Goal: Information Seeking & Learning: Learn about a topic

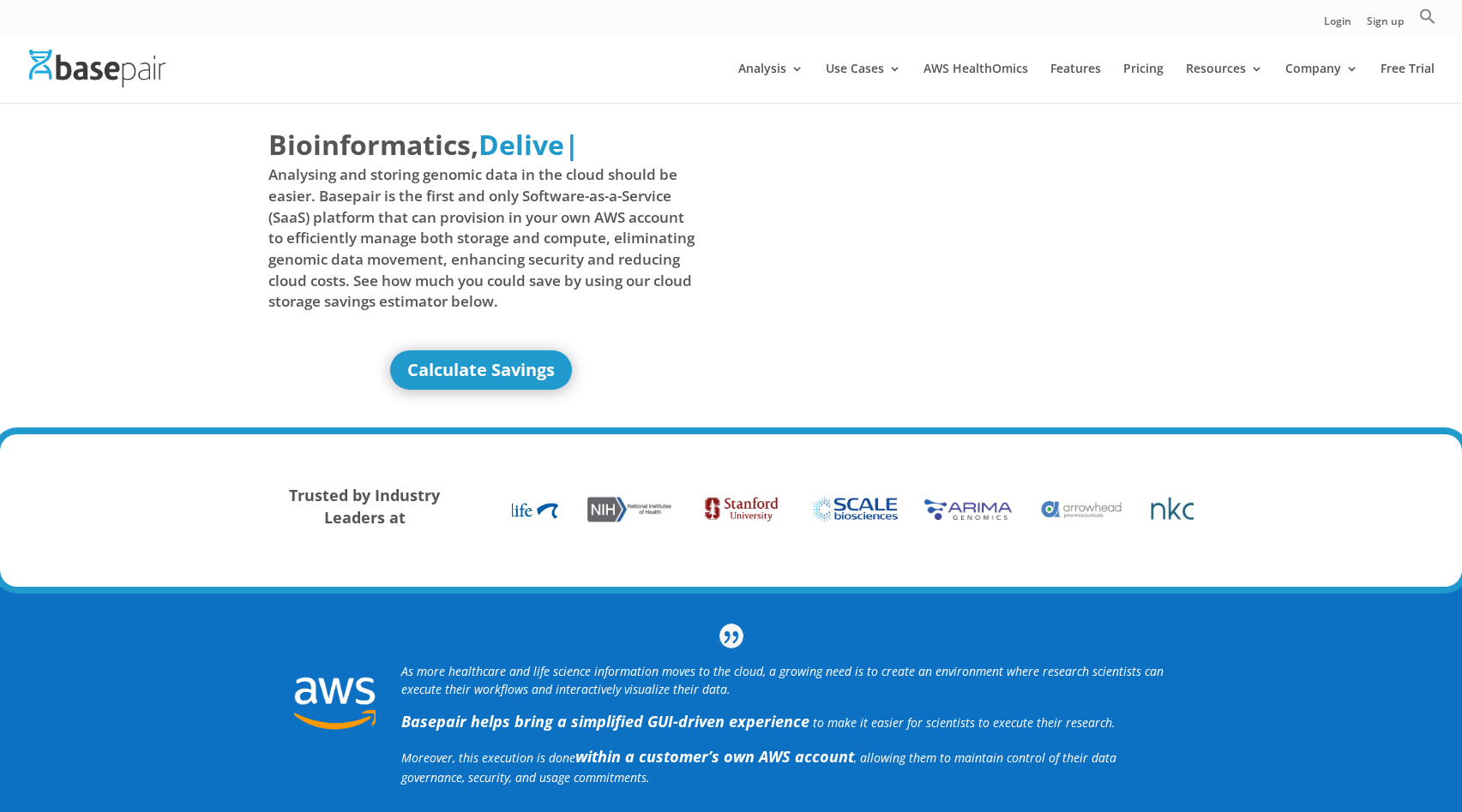
click at [1165, 71] on li "Pricing" at bounding box center [1153, 83] width 59 height 40
click at [1156, 71] on link "Pricing" at bounding box center [1143, 83] width 40 height 40
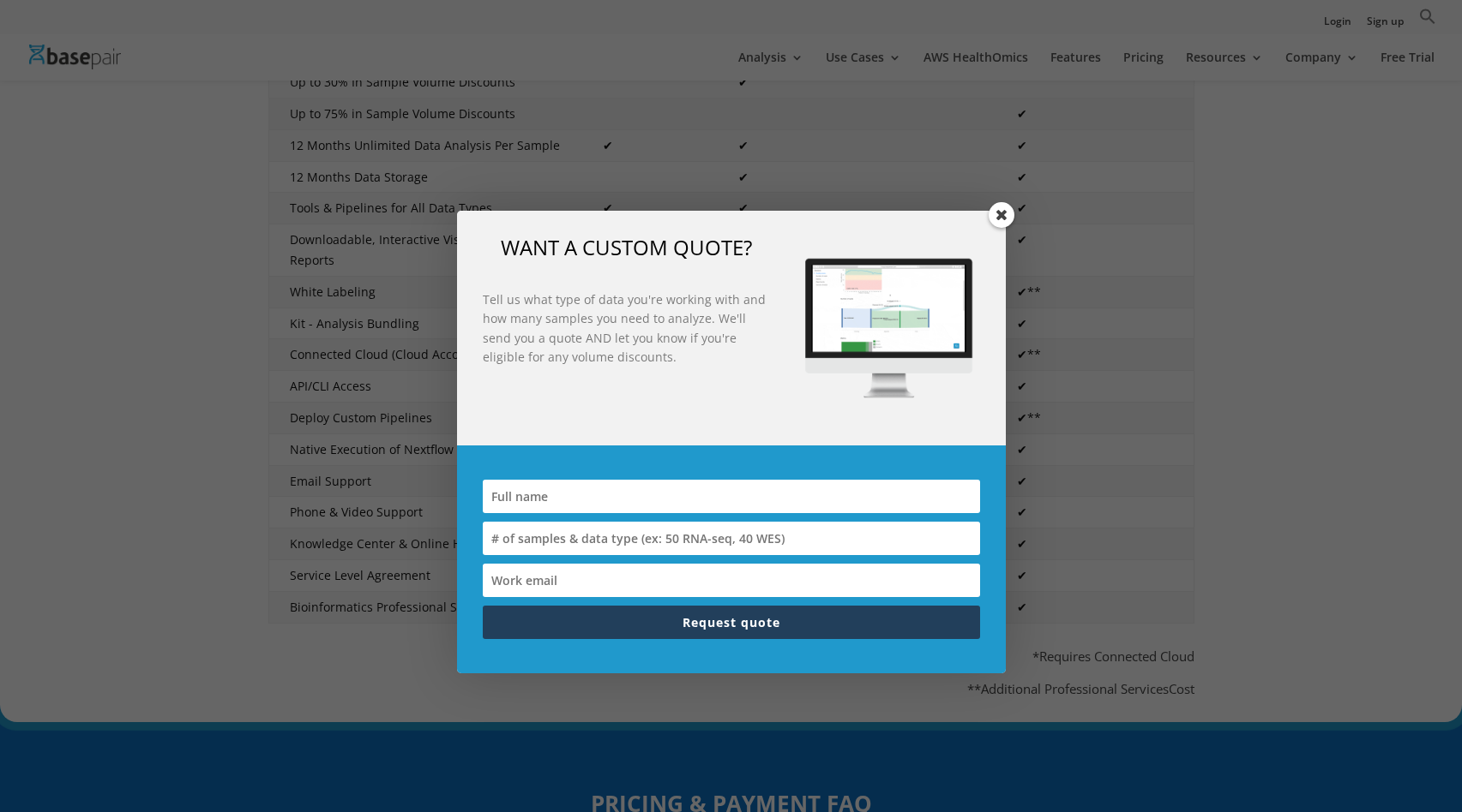
scroll to position [569, 0]
click at [1008, 215] on span at bounding box center [1001, 215] width 26 height 26
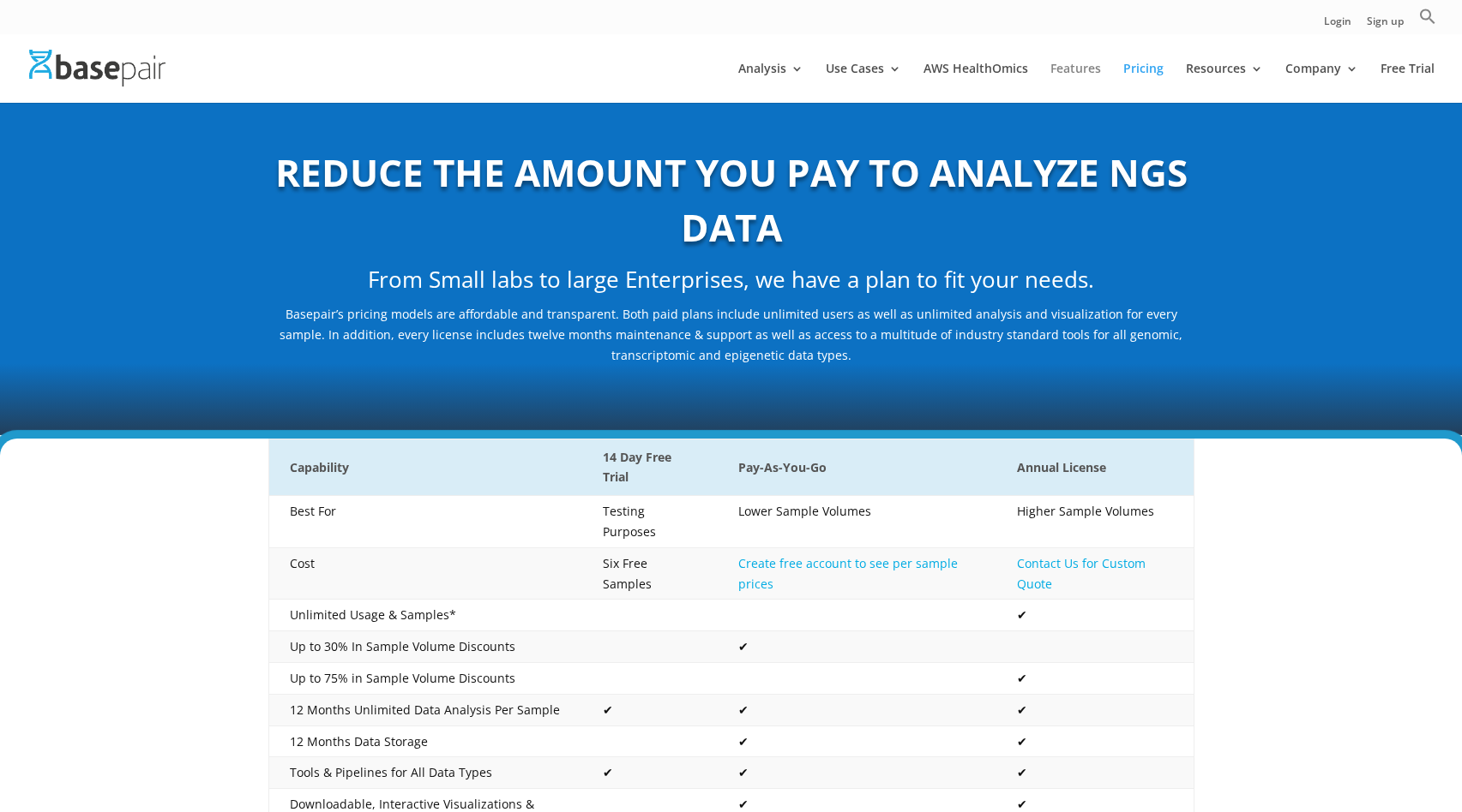
scroll to position [0, 0]
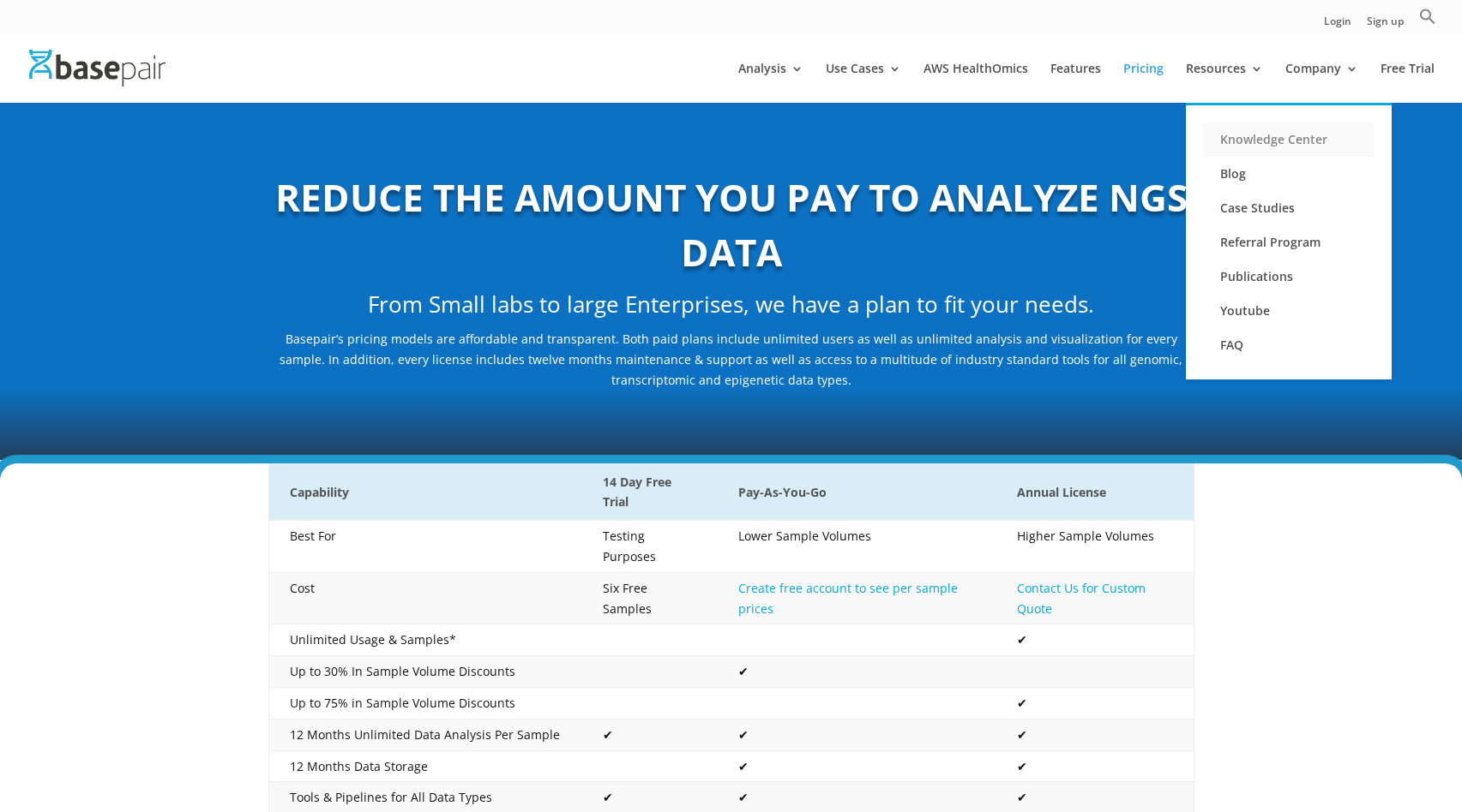
click at [1273, 139] on link "Knowledge Center" at bounding box center [1288, 139] width 171 height 34
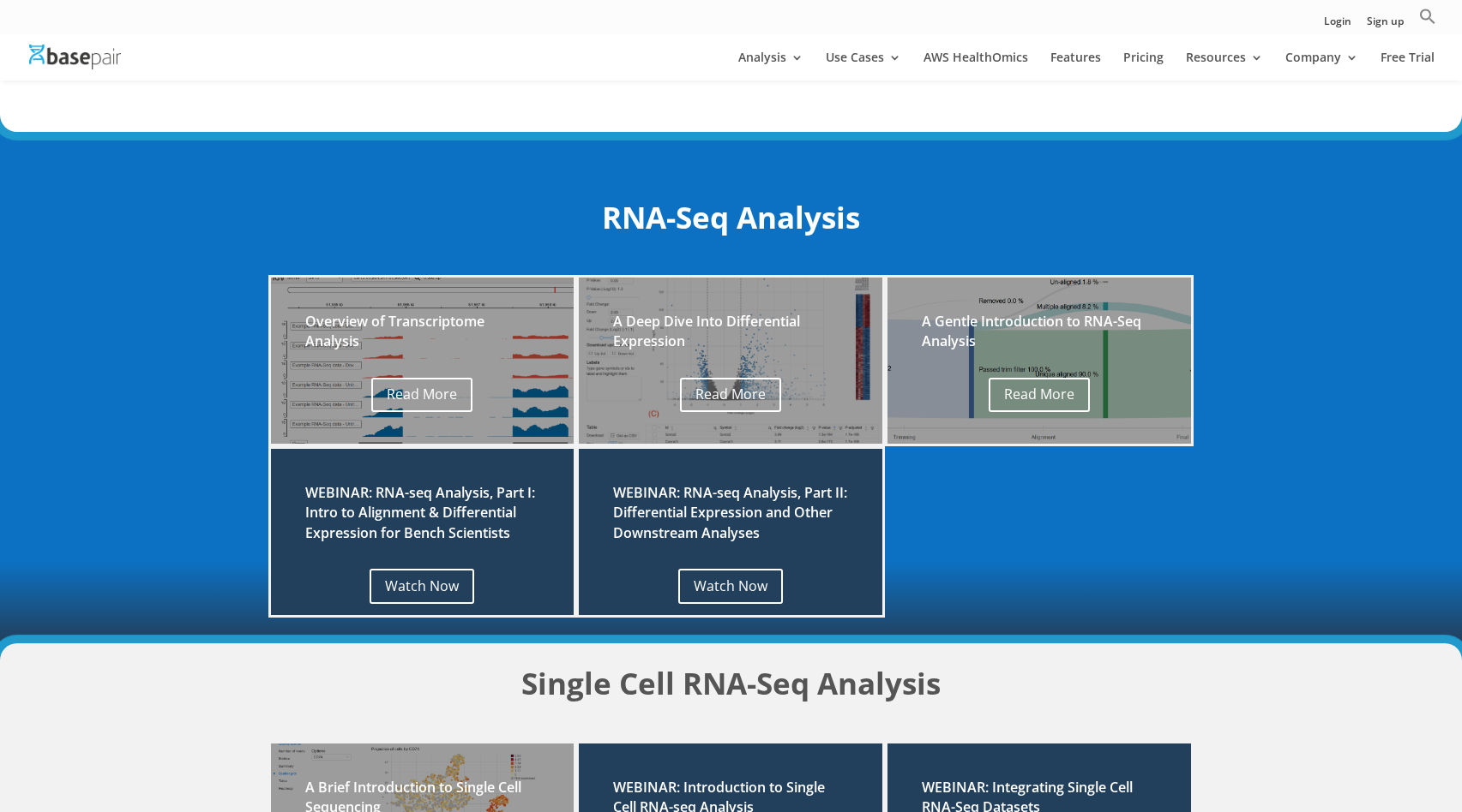
scroll to position [181, 0]
